Goal: Task Accomplishment & Management: Use online tool/utility

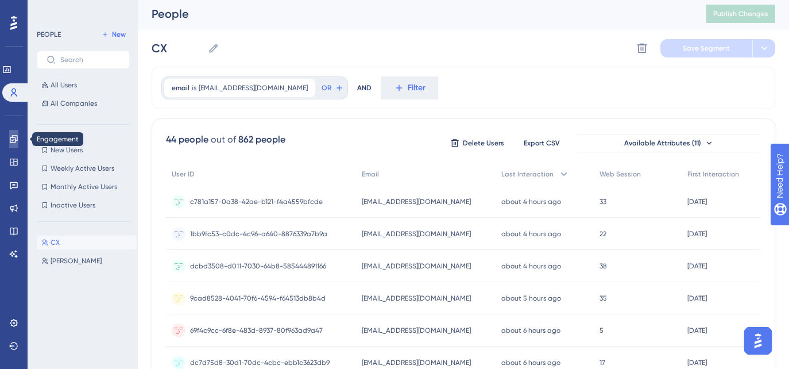
click at [10, 134] on icon at bounding box center [13, 138] width 9 height 9
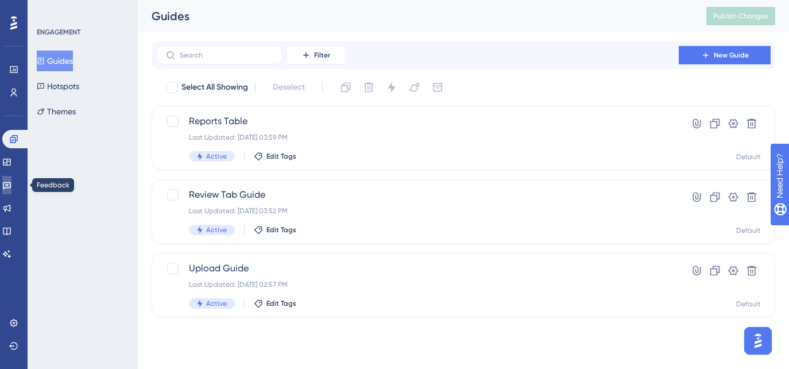
click at [7, 187] on link at bounding box center [6, 185] width 9 height 18
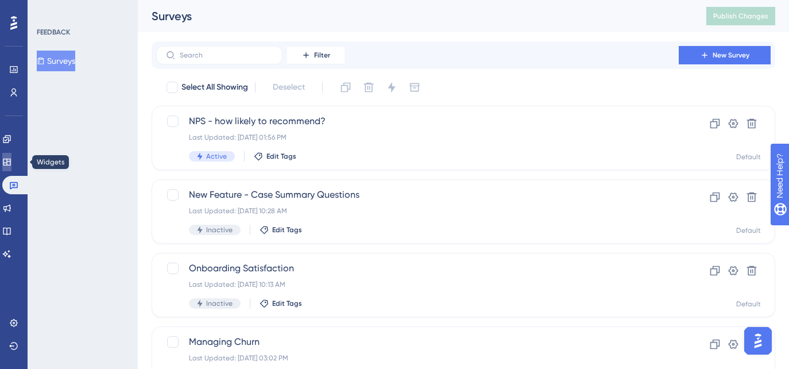
click at [11, 167] on link at bounding box center [6, 162] width 9 height 18
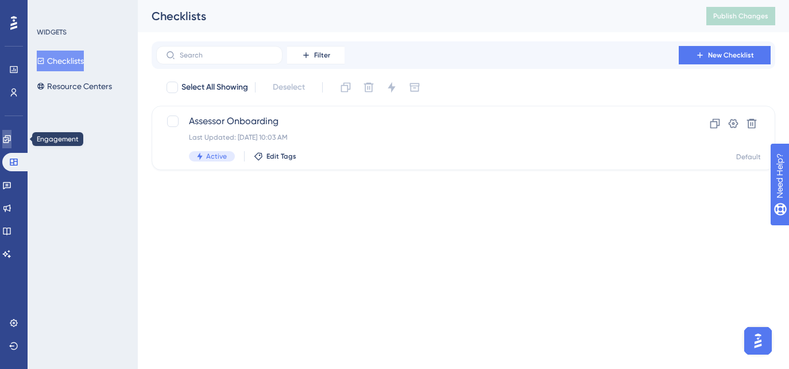
click at [11, 143] on icon at bounding box center [6, 138] width 9 height 9
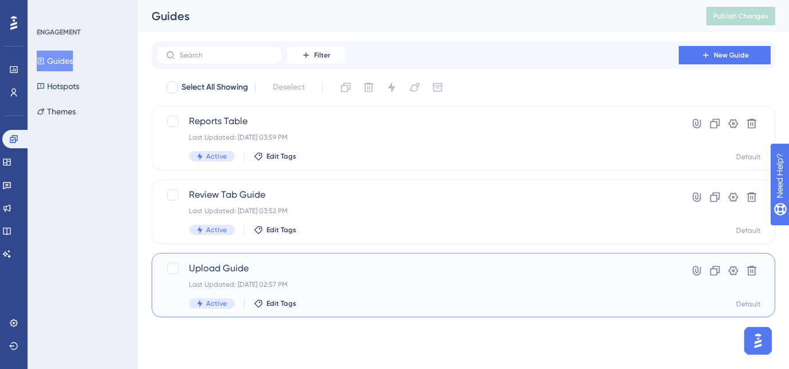
click at [276, 272] on span "Upload Guide" at bounding box center [417, 268] width 457 height 14
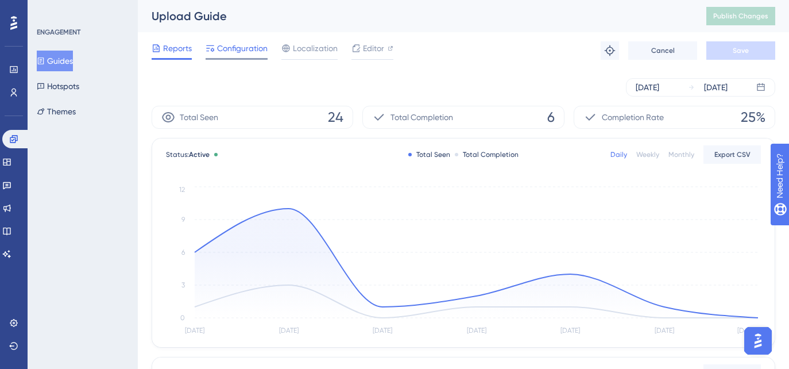
click at [251, 59] on div at bounding box center [237, 59] width 62 height 2
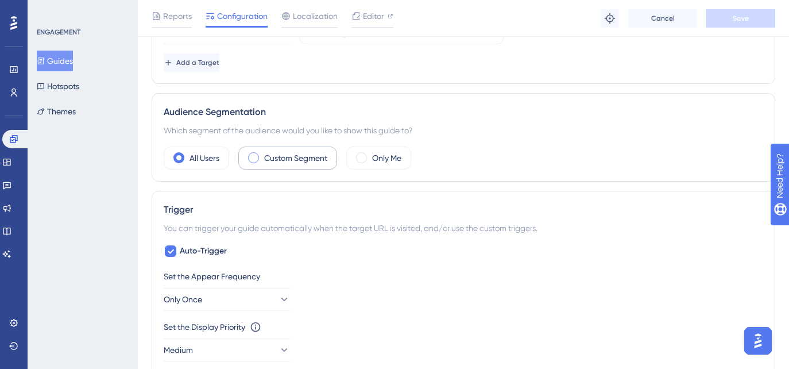
scroll to position [357, 0]
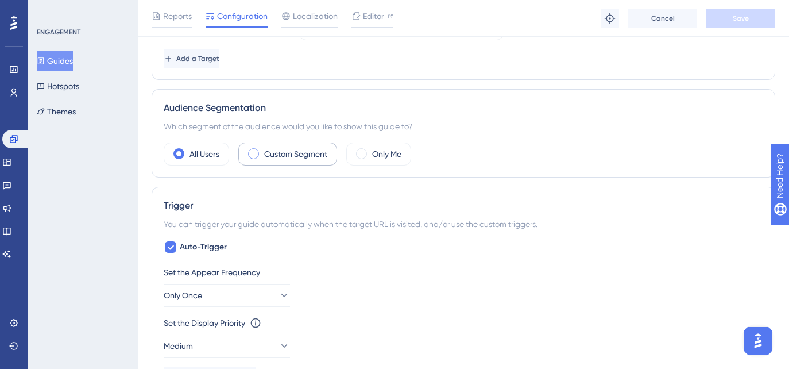
click at [291, 158] on label "Custom Segment" at bounding box center [295, 154] width 63 height 14
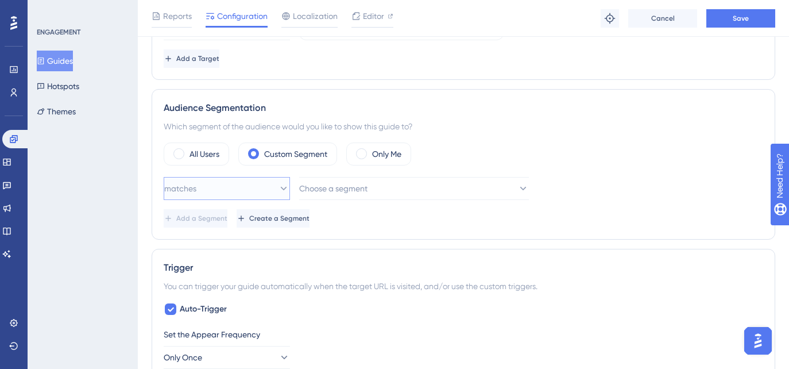
click at [264, 188] on button "matches" at bounding box center [227, 188] width 126 height 23
click at [238, 222] on div "matches matches" at bounding box center [226, 223] width 111 height 23
click at [351, 192] on span "Choose a segment" at bounding box center [334, 188] width 68 height 14
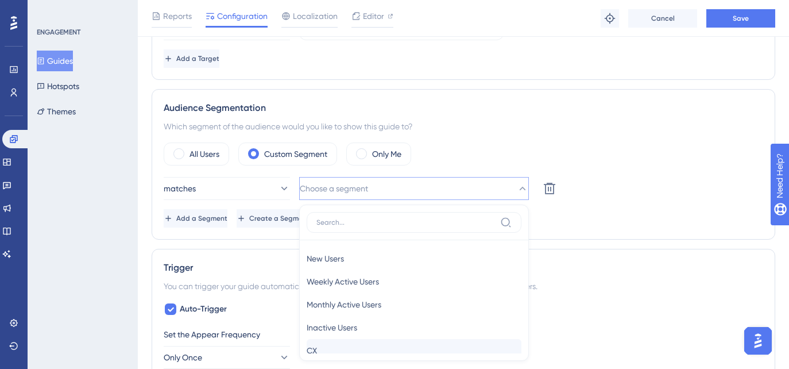
scroll to position [455, 0]
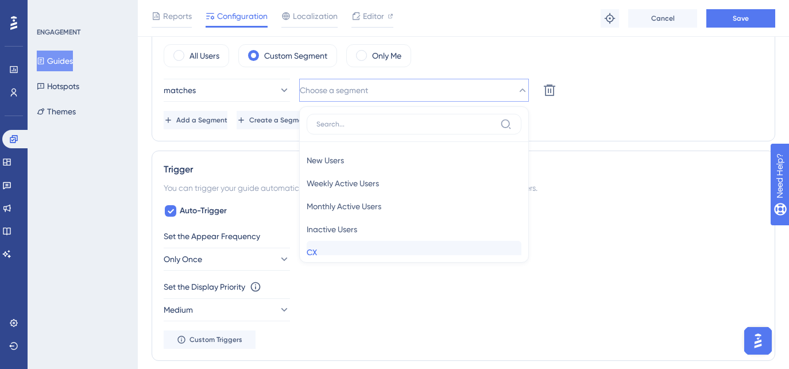
click at [336, 247] on div "CX CX" at bounding box center [414, 252] width 215 height 23
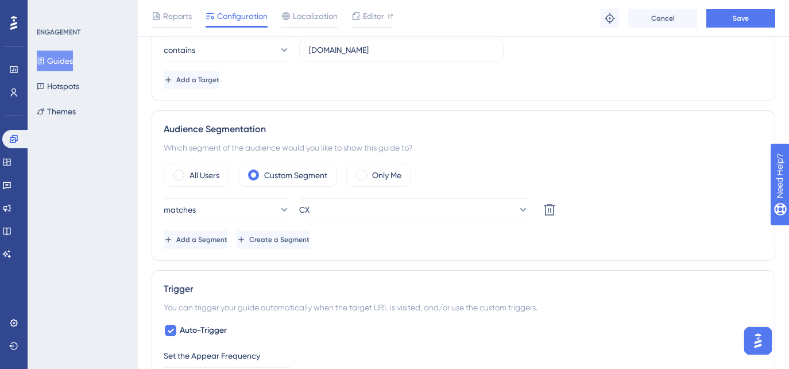
scroll to position [334, 0]
click at [727, 21] on button "Save" at bounding box center [740, 18] width 69 height 18
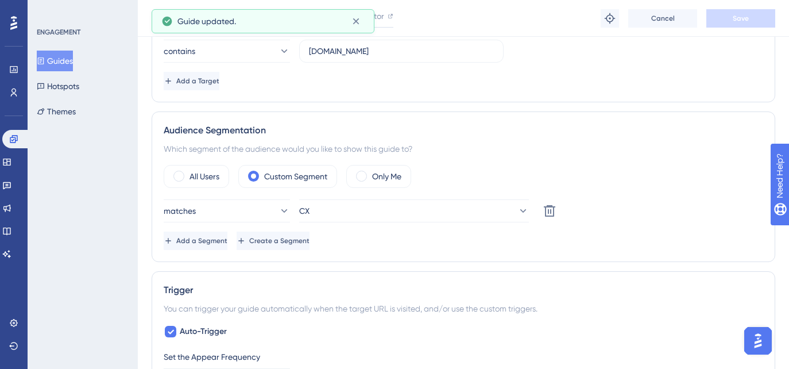
scroll to position [0, 0]
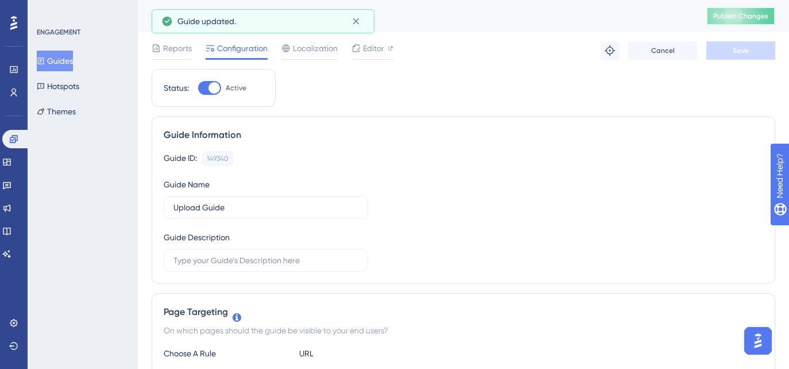
click at [752, 18] on button "Publish Changes" at bounding box center [740, 16] width 69 height 18
